Goal: Task Accomplishment & Management: Manage account settings

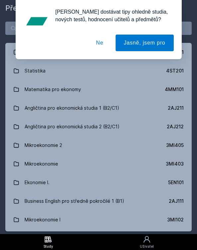
click at [68, 24] on body "Study Uživatel Studium Všechny předměty Moje předměty Bankovnictví a finanční i…" at bounding box center [98, 125] width 197 height 250
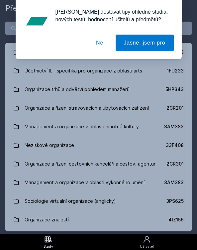
click at [101, 41] on button "Ne" at bounding box center [100, 43] width 24 height 17
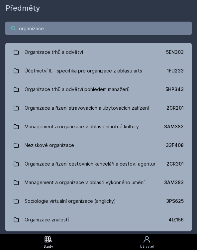
click at [90, 28] on input "organizace" at bounding box center [98, 28] width 187 height 13
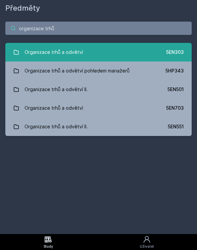
type input "organizace trhů"
click at [92, 45] on link "Organizace trhů a odvětví 5EN303" at bounding box center [98, 52] width 187 height 19
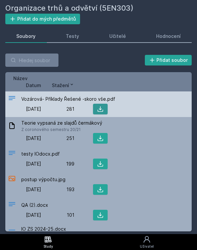
click at [96, 110] on button at bounding box center [100, 109] width 15 height 11
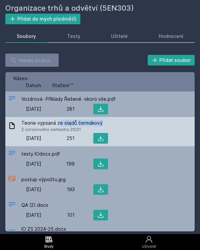
click at [60, 126] on span "Teorie vypsaná ze slajdů čermákový" at bounding box center [61, 123] width 81 height 7
click at [37, 135] on span "[DATE]" at bounding box center [33, 138] width 15 height 7
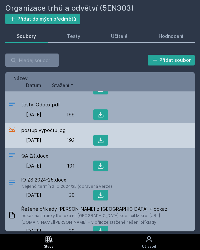
scroll to position [51, 0]
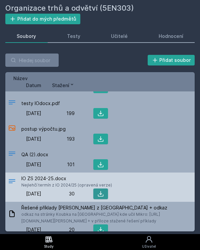
click at [96, 194] on button at bounding box center [100, 194] width 15 height 11
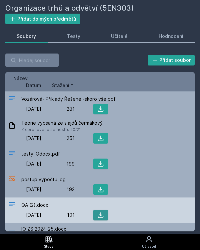
scroll to position [0, 0]
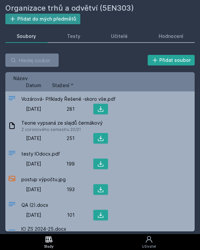
click at [70, 24] on button "Přidat do mých předmětů" at bounding box center [42, 19] width 75 height 11
